Goal: Task Accomplishment & Management: Manage account settings

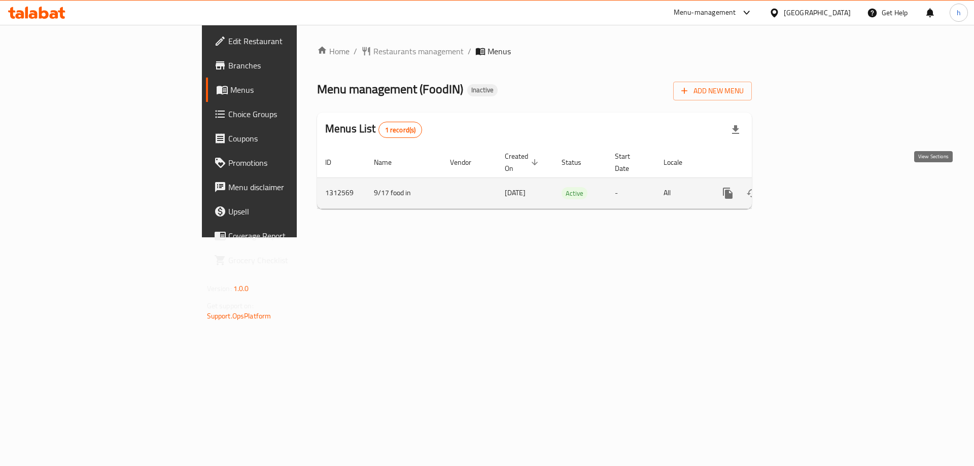
click at [806, 189] on icon "enhanced table" at bounding box center [801, 193] width 9 height 9
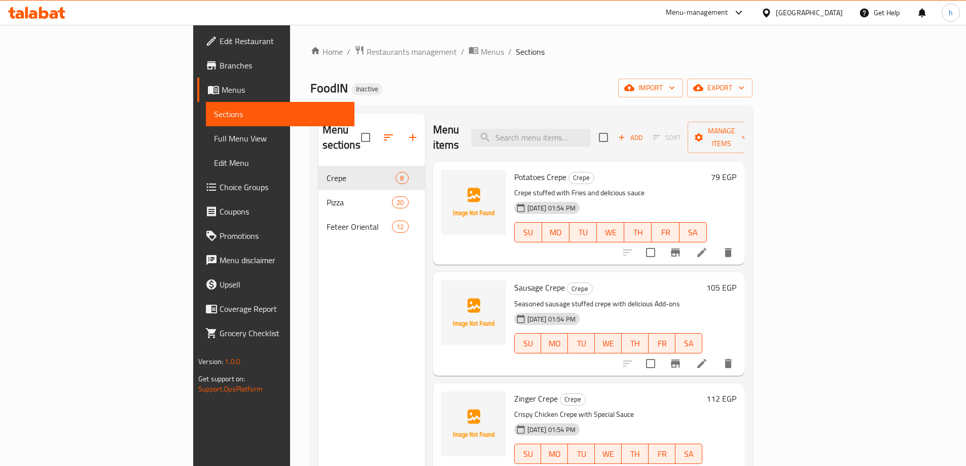
click at [661, 70] on div "Home / Restaurants management / Menus / Sections FoodIN Inactive import export …" at bounding box center [531, 316] width 442 height 543
click at [675, 87] on span "import" at bounding box center [651, 88] width 49 height 13
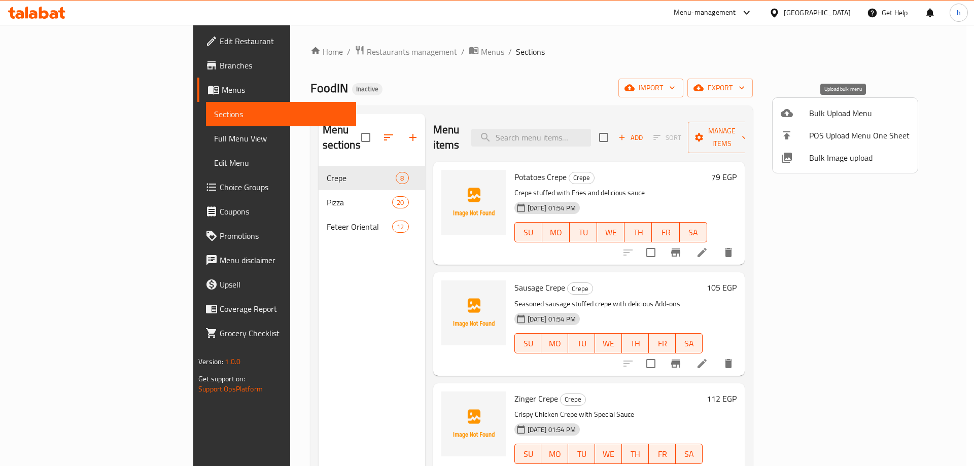
click at [827, 113] on span "Bulk Upload Menu" at bounding box center [859, 113] width 100 height 12
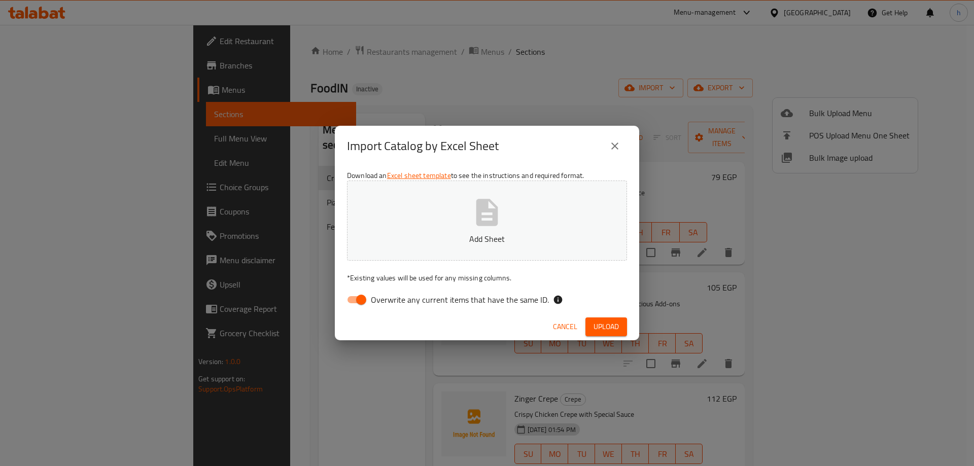
click at [351, 300] on input "Overwrite any current items that have the same ID." at bounding box center [361, 299] width 58 height 19
checkbox input "false"
click at [494, 209] on icon "button" at bounding box center [487, 212] width 22 height 27
click at [611, 328] on span "Upload" at bounding box center [606, 327] width 25 height 13
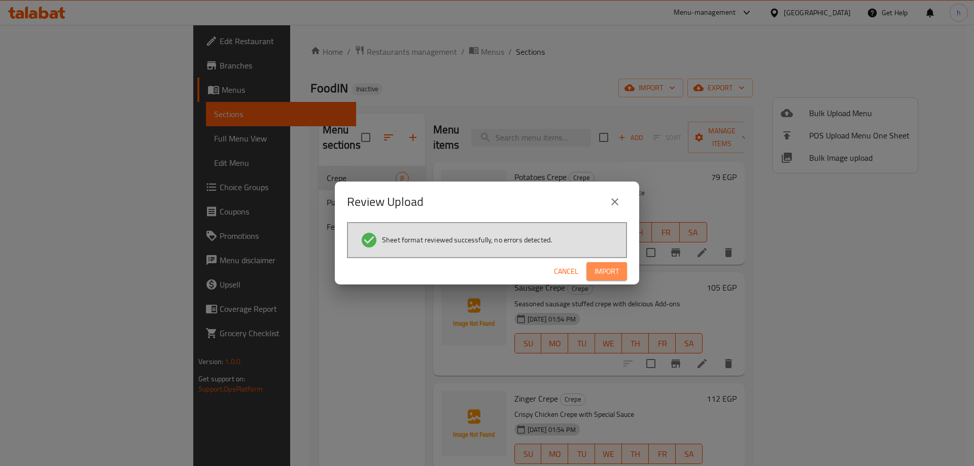
click at [610, 272] on span "Import" at bounding box center [607, 271] width 24 height 13
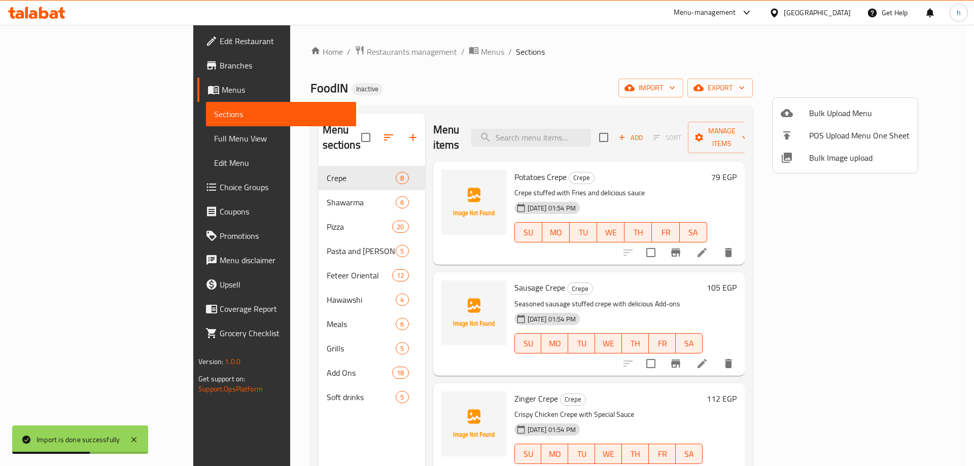
click at [480, 74] on div at bounding box center [487, 233] width 974 height 466
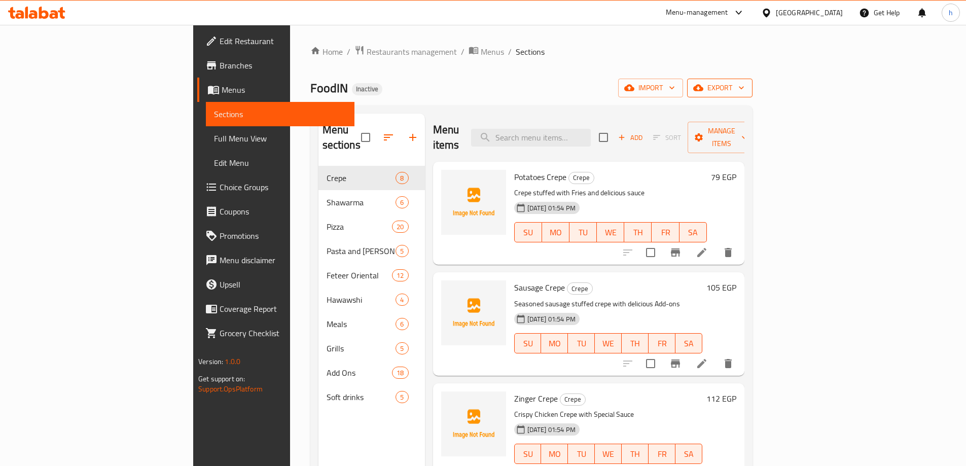
click at [704, 90] on icon "button" at bounding box center [699, 88] width 10 height 7
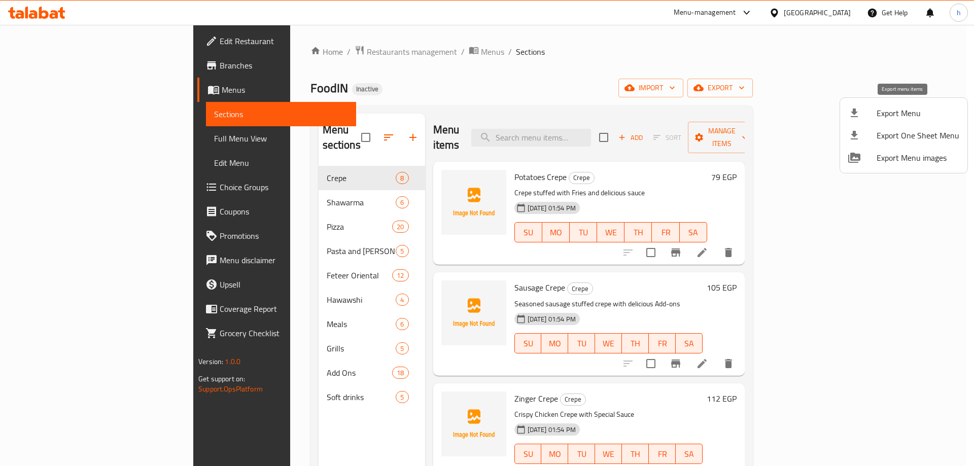
click at [884, 107] on span "Export Menu" at bounding box center [918, 113] width 83 height 12
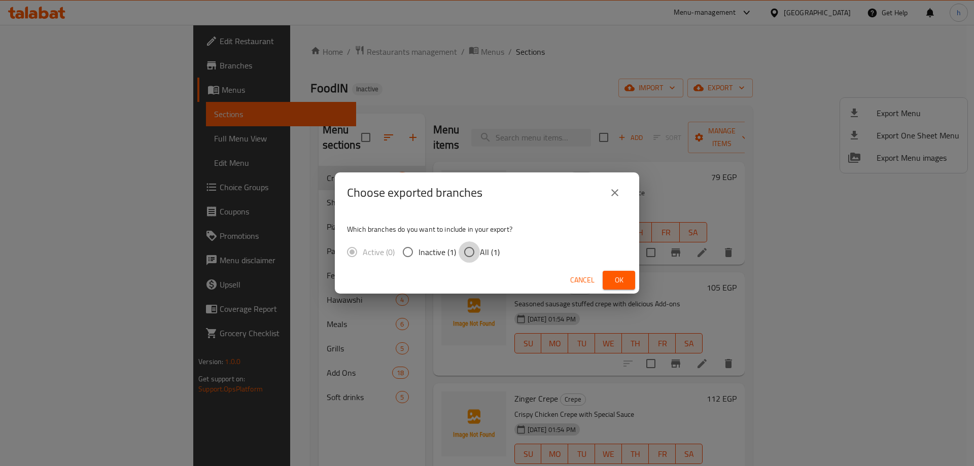
click at [469, 250] on input "All (1)" at bounding box center [469, 251] width 21 height 21
radio input "true"
click at [623, 278] on span "Ok" at bounding box center [619, 280] width 16 height 13
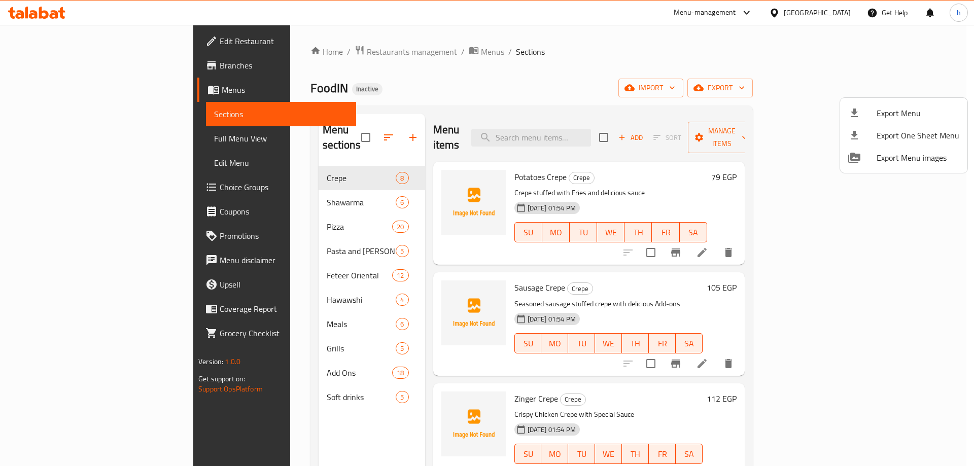
drag, startPoint x: 56, startPoint y: 0, endPoint x: 52, endPoint y: 7, distance: 7.7
click at [55, 1] on div at bounding box center [487, 233] width 974 height 466
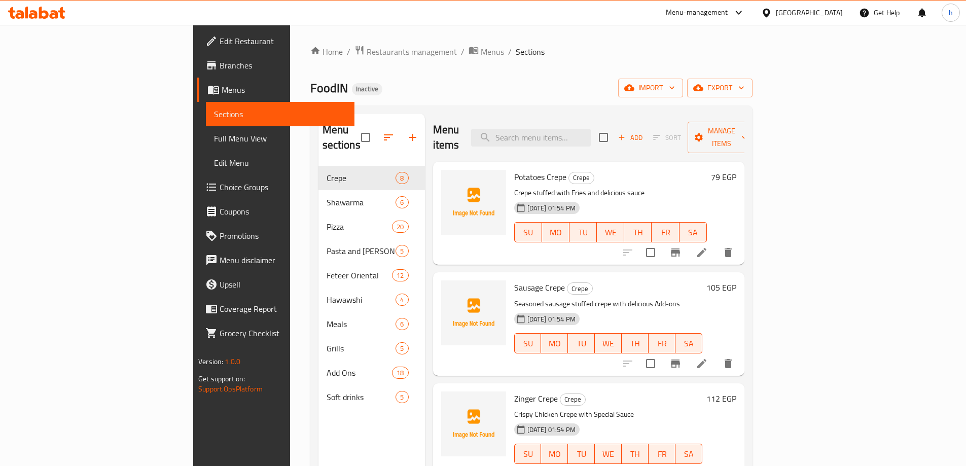
click at [50, 11] on icon at bounding box center [36, 13] width 57 height 12
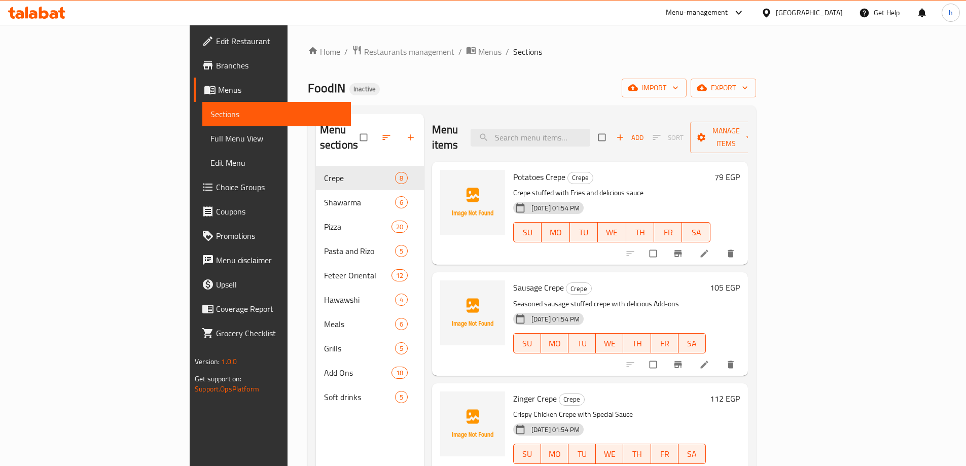
click at [211, 139] on span "Full Menu View" at bounding box center [277, 138] width 132 height 12
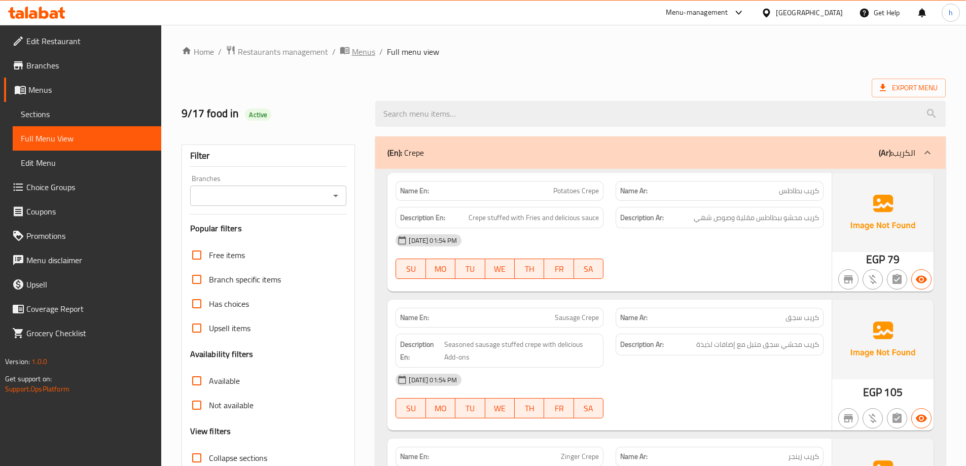
click at [363, 55] on span "Menus" at bounding box center [363, 52] width 23 height 12
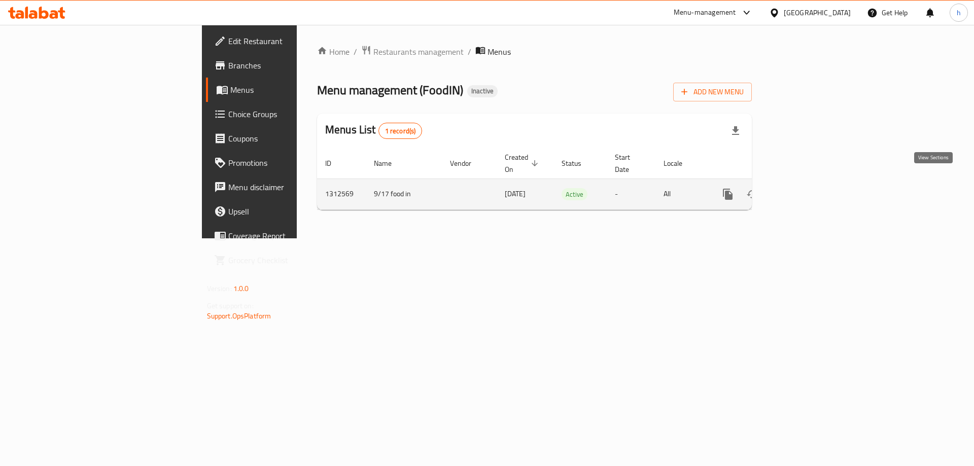
click at [807, 188] on icon "enhanced table" at bounding box center [801, 194] width 12 height 12
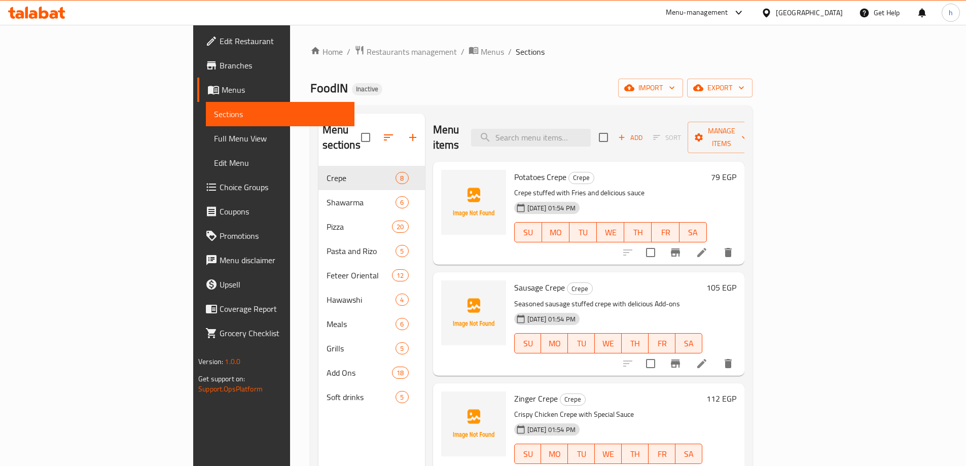
click at [214, 136] on span "Full Menu View" at bounding box center [280, 138] width 132 height 12
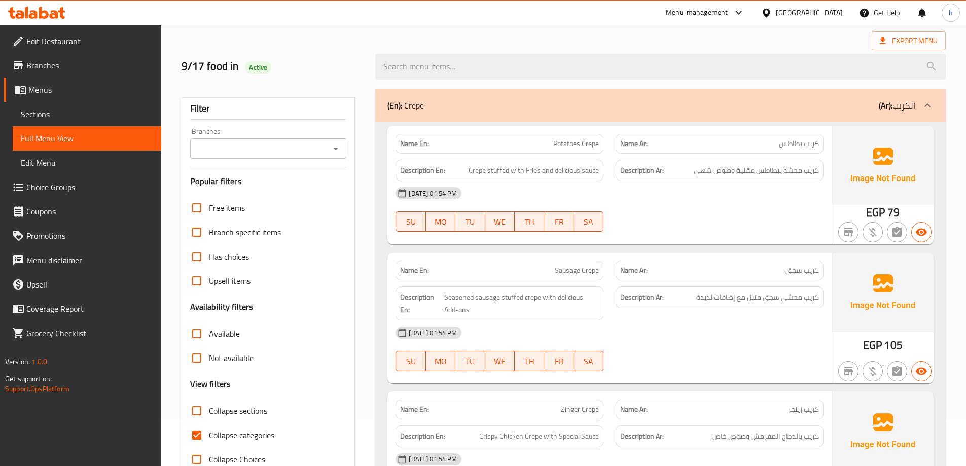
scroll to position [101, 0]
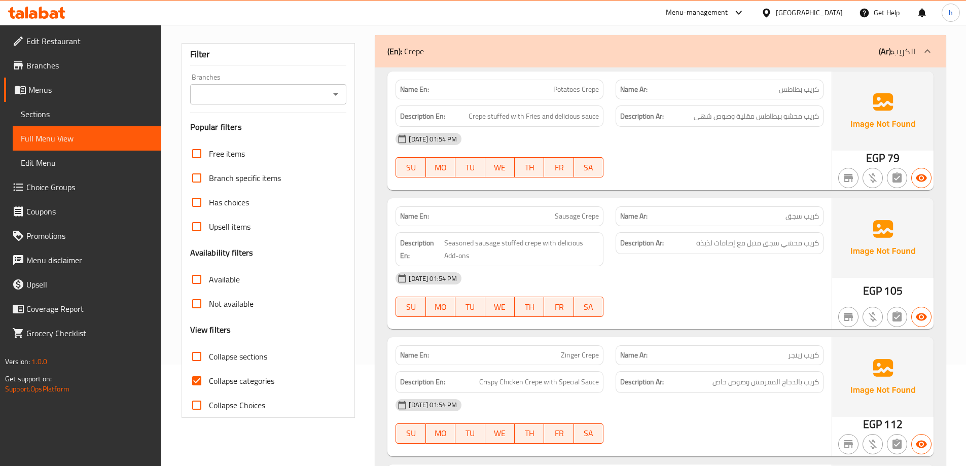
click at [202, 372] on input "Collapse categories" at bounding box center [197, 381] width 24 height 24
checkbox input "false"
click at [201, 357] on input "Collapse sections" at bounding box center [197, 356] width 24 height 24
checkbox input "true"
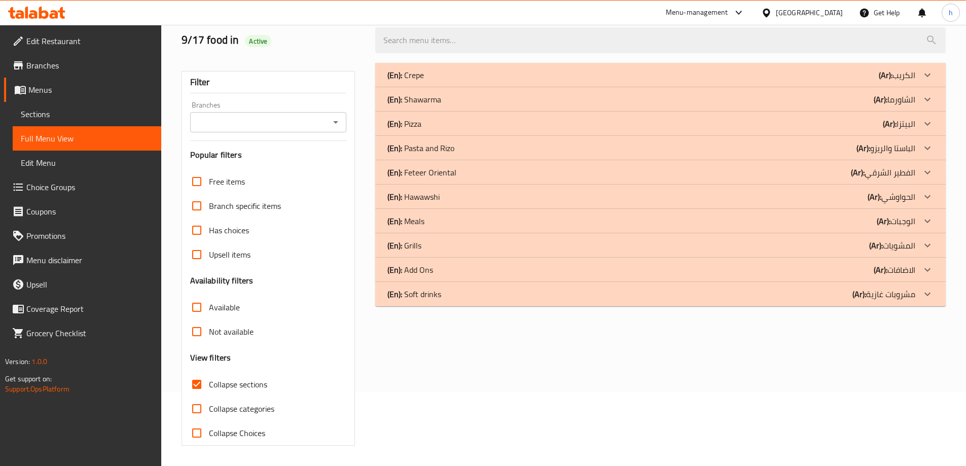
scroll to position [74, 0]
click at [929, 295] on icon at bounding box center [928, 294] width 12 height 12
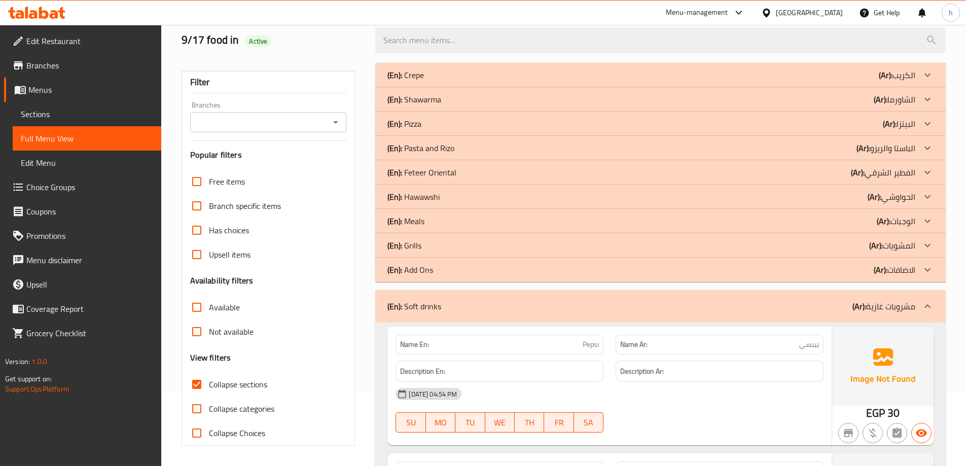
click at [931, 268] on icon at bounding box center [928, 270] width 12 height 12
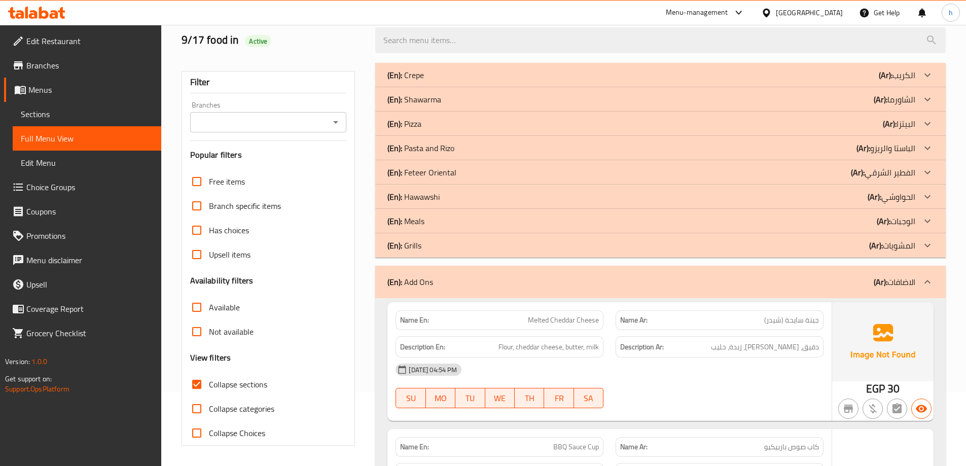
click at [926, 240] on icon at bounding box center [928, 245] width 12 height 12
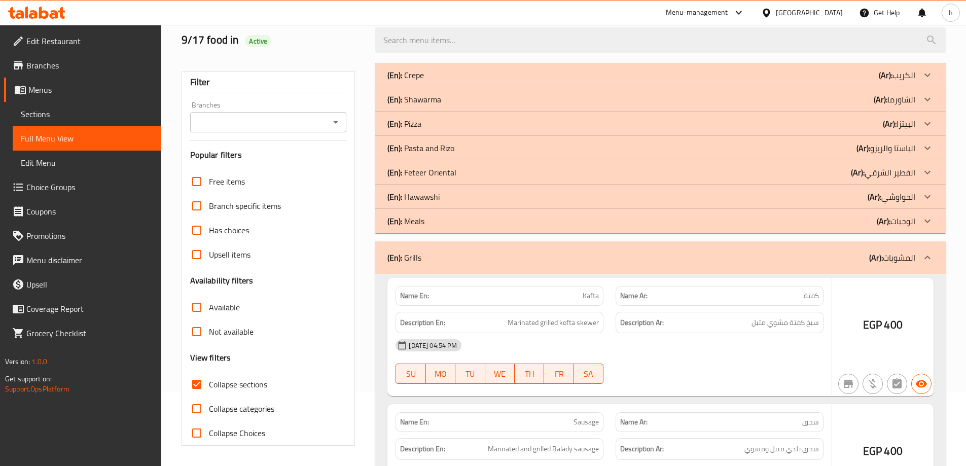
click at [928, 220] on icon at bounding box center [928, 221] width 12 height 12
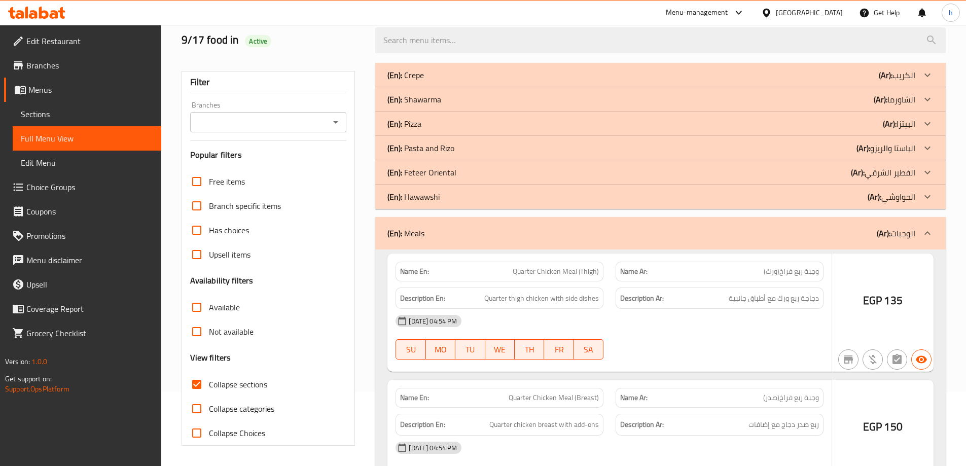
click at [925, 196] on icon at bounding box center [928, 197] width 12 height 12
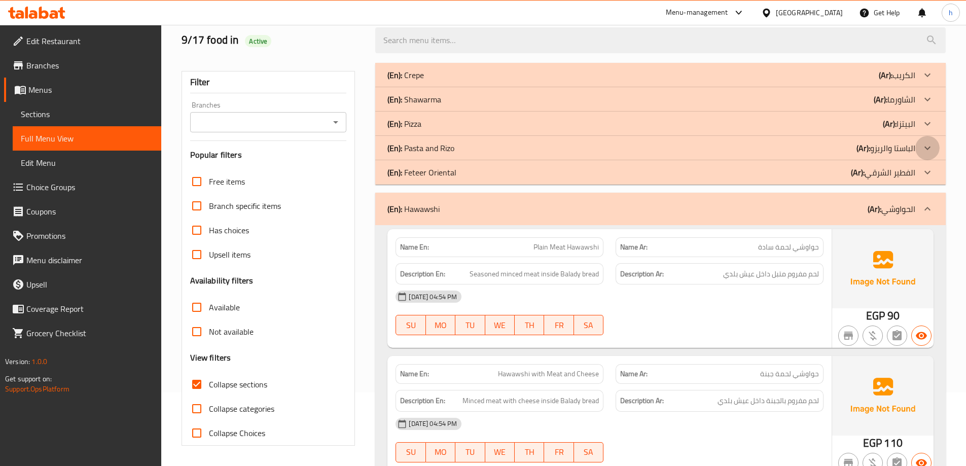
click at [928, 146] on icon at bounding box center [928, 148] width 12 height 12
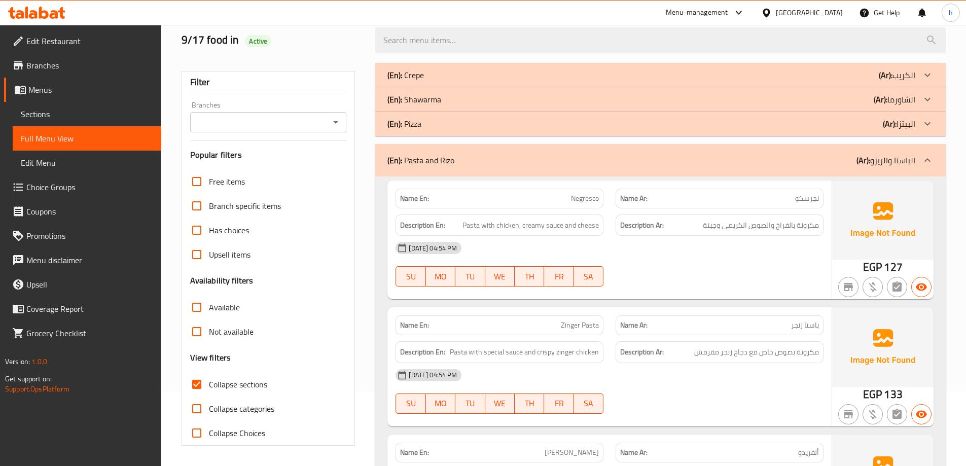
click at [929, 94] on icon at bounding box center [928, 99] width 12 height 12
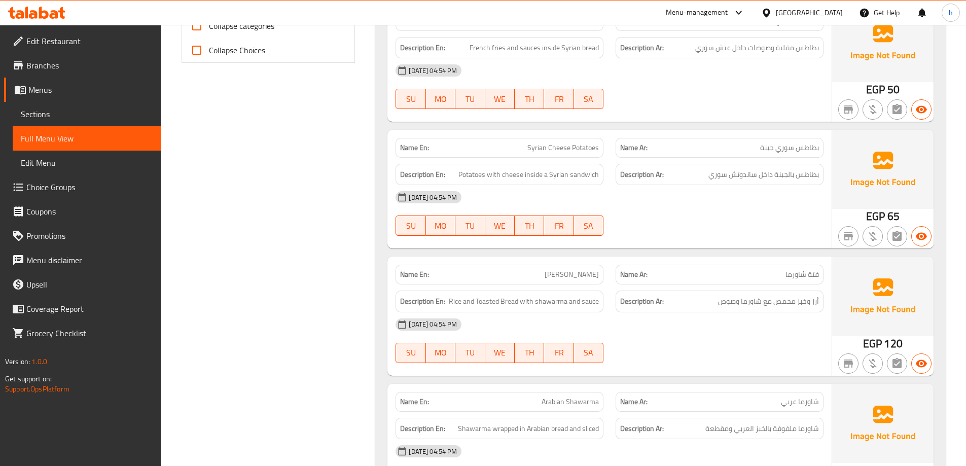
scroll to position [507, 0]
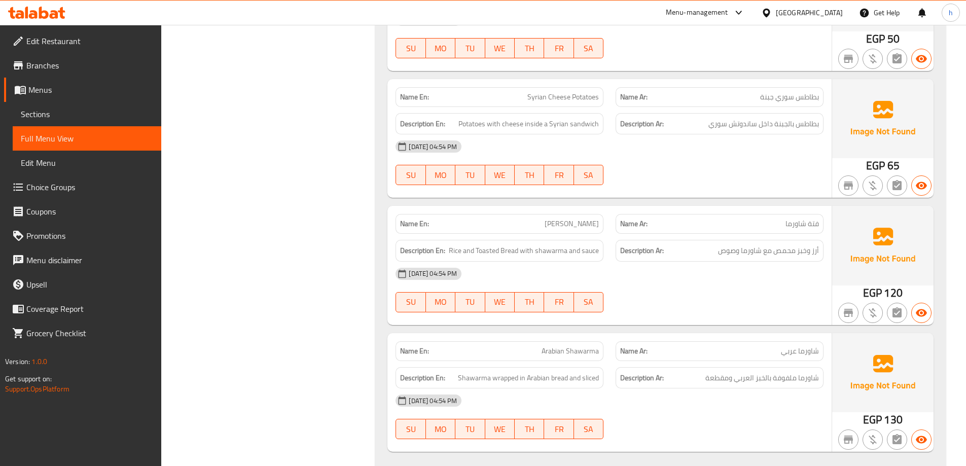
click at [561, 223] on span "[PERSON_NAME]" at bounding box center [572, 224] width 54 height 11
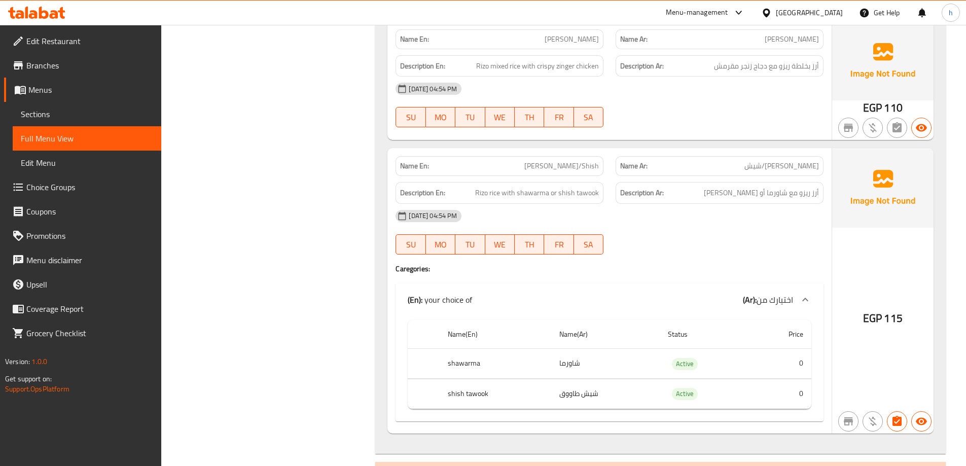
scroll to position [1471, 0]
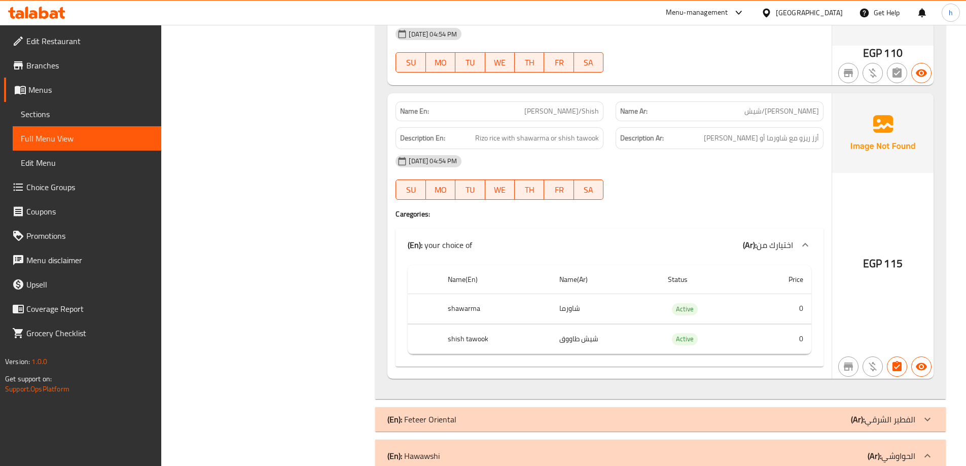
click at [542, 114] on span "[PERSON_NAME]/Shish" at bounding box center [562, 111] width 75 height 11
copy span "[PERSON_NAME]/Shish"
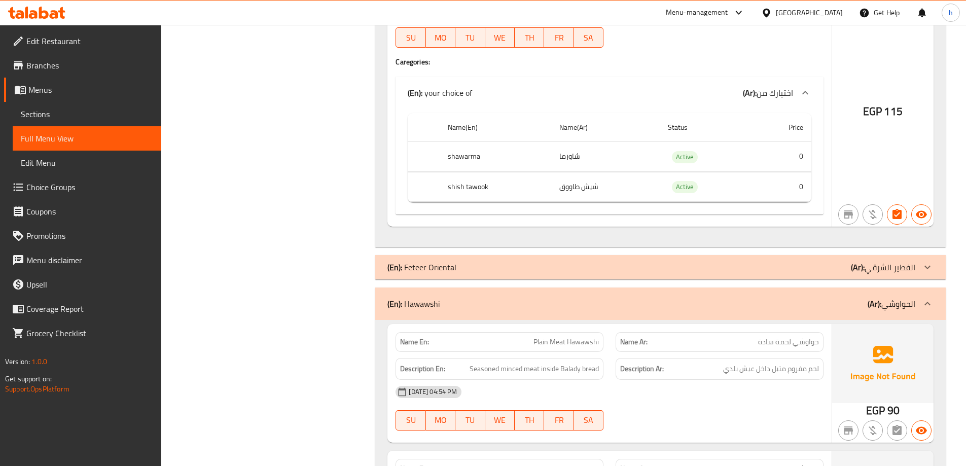
click at [733, 73] on div "Name En: [PERSON_NAME]/Shish Name Ar: [PERSON_NAME]/شيش Description En: Rizo ri…" at bounding box center [610, 84] width 444 height 286
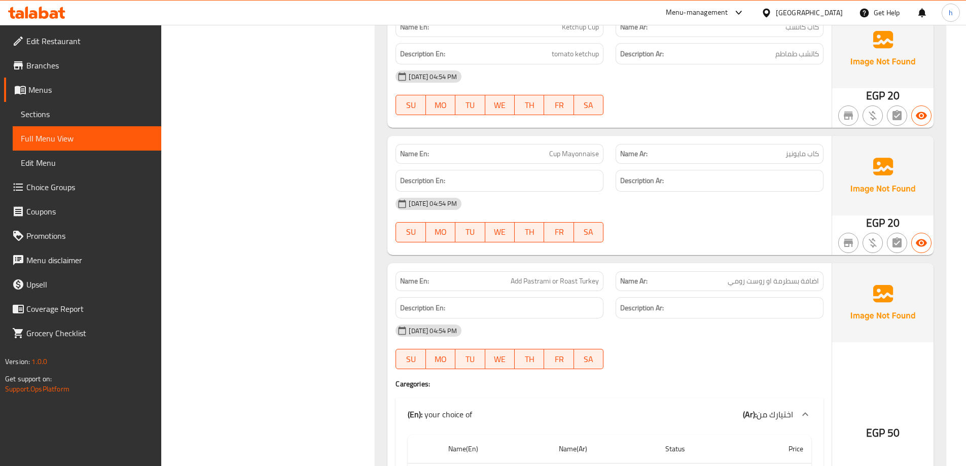
scroll to position [4668, 0]
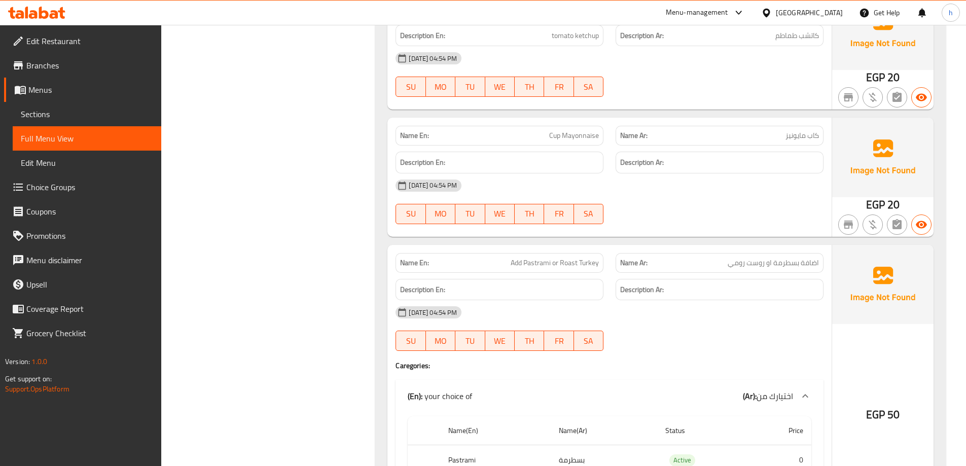
click at [796, 132] on span "كاب مايونيز" at bounding box center [802, 135] width 33 height 11
copy span "مايونيز"
click at [725, 205] on div "[DATE] 04:54 PM SU MO TU WE TH FR SA" at bounding box center [610, 202] width 440 height 57
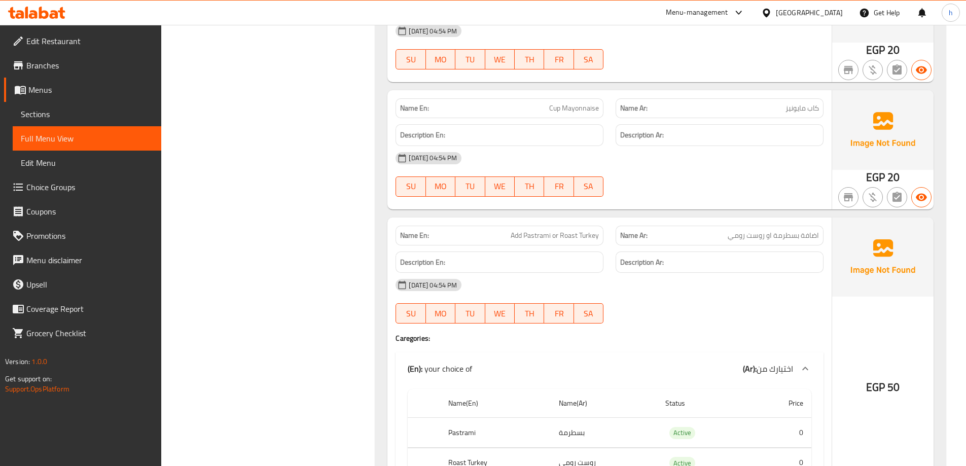
scroll to position [4718, 0]
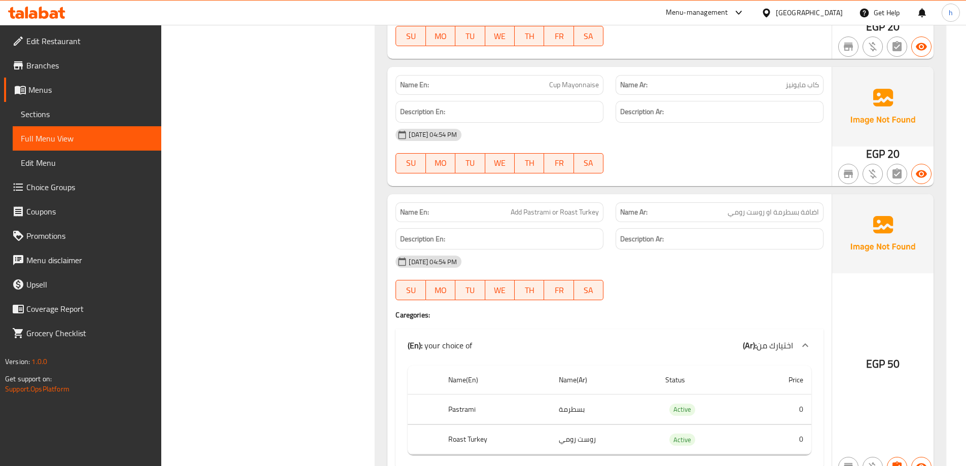
click at [654, 291] on div "[DATE] 04:54 PM SU MO TU WE TH FR SA" at bounding box center [610, 278] width 440 height 57
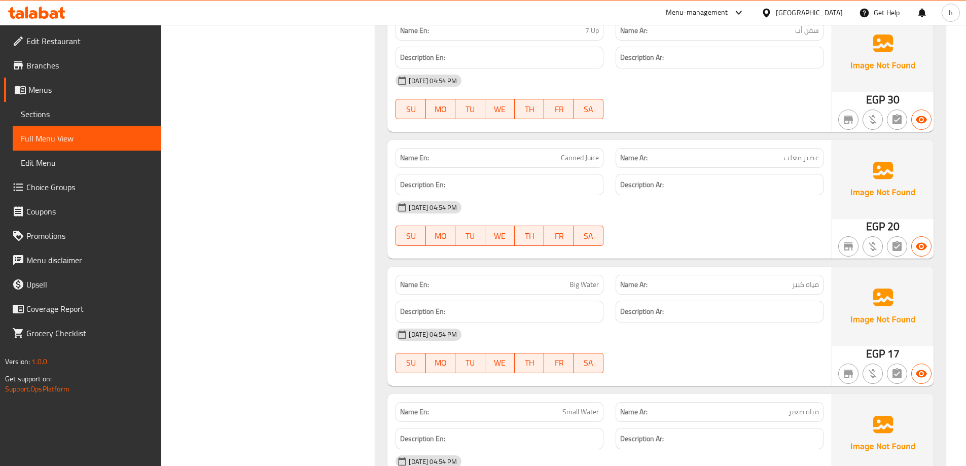
scroll to position [6698, 0]
